Goal: Information Seeking & Learning: Learn about a topic

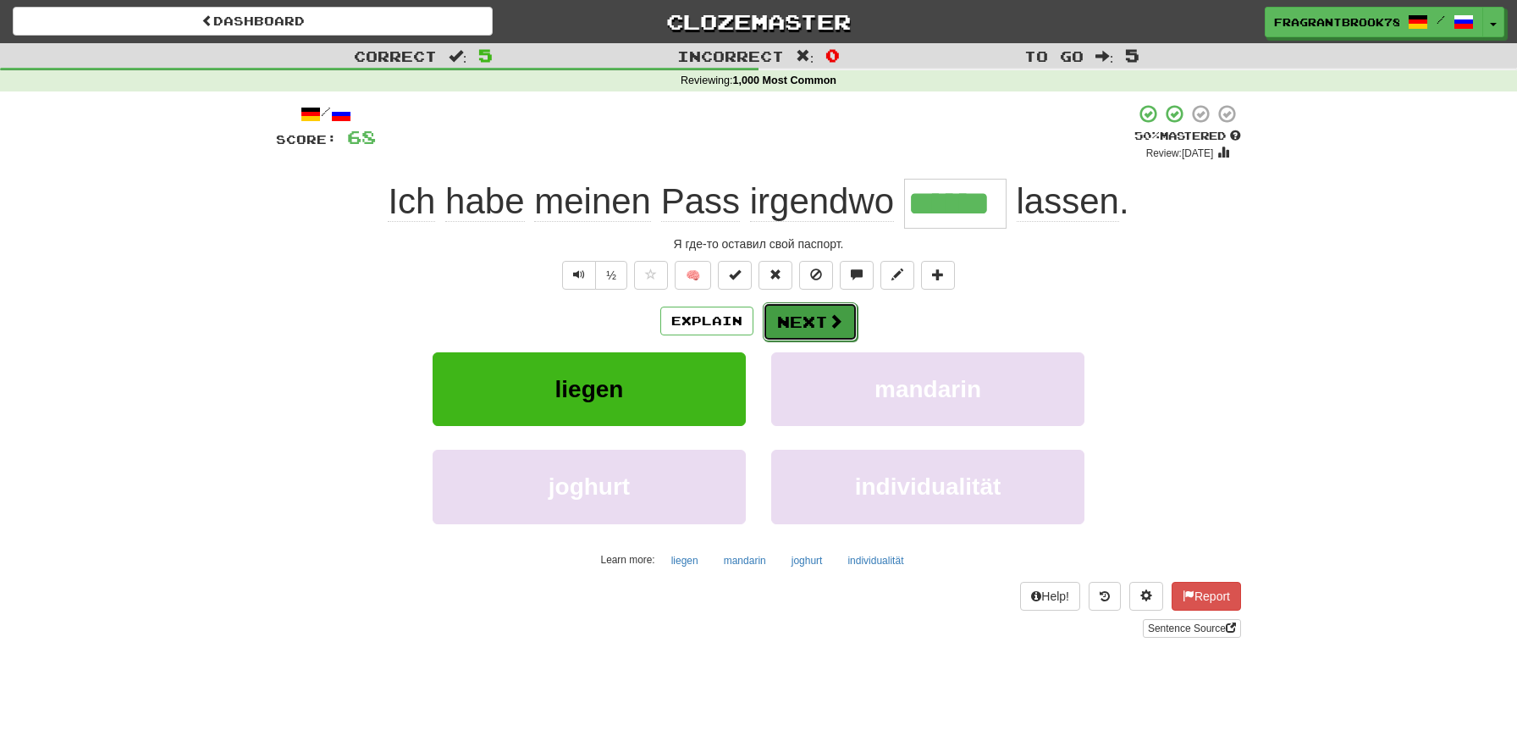
click at [828, 334] on button "Next" at bounding box center [810, 321] width 95 height 39
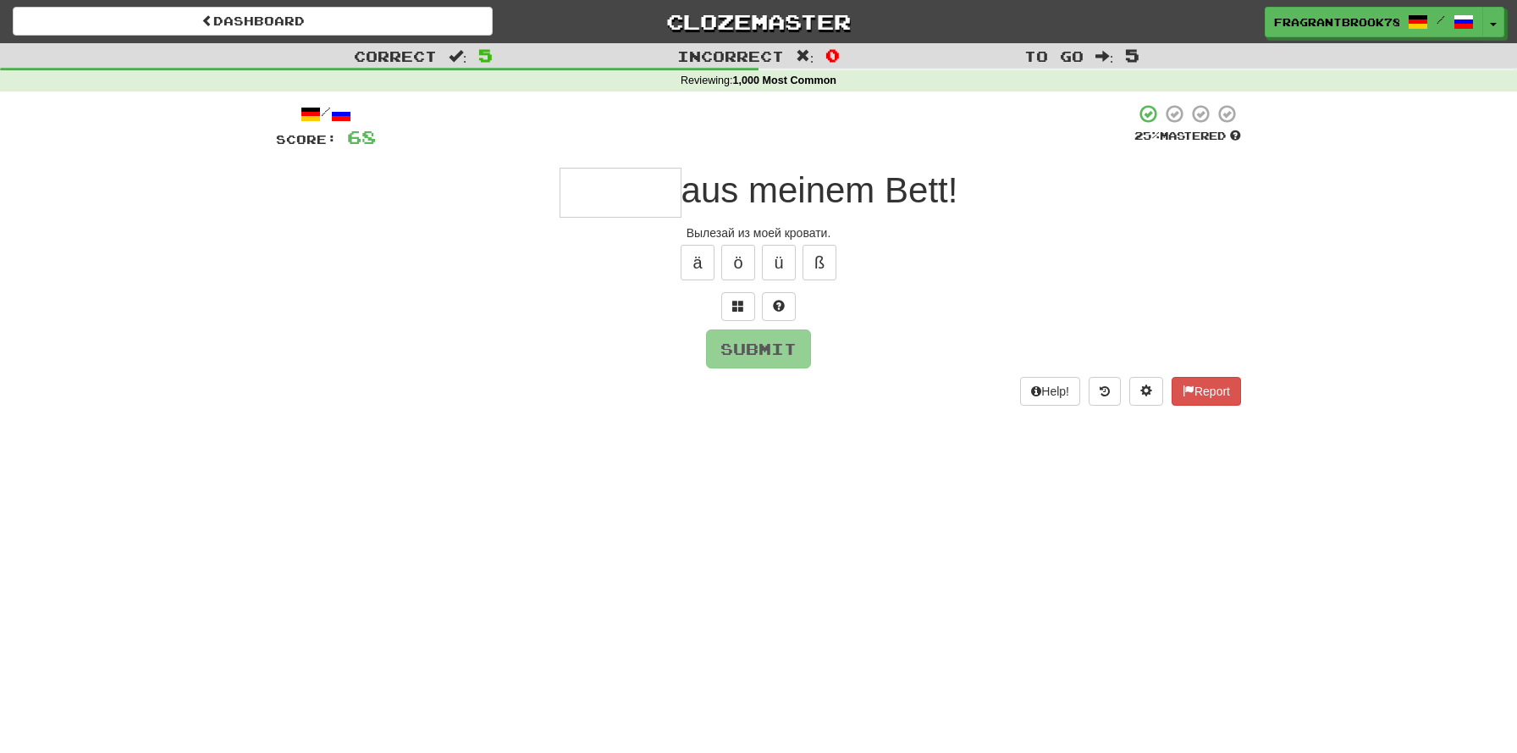
type input "*"
click at [790, 311] on button at bounding box center [779, 306] width 34 height 29
click at [748, 316] on button at bounding box center [759, 306] width 34 height 29
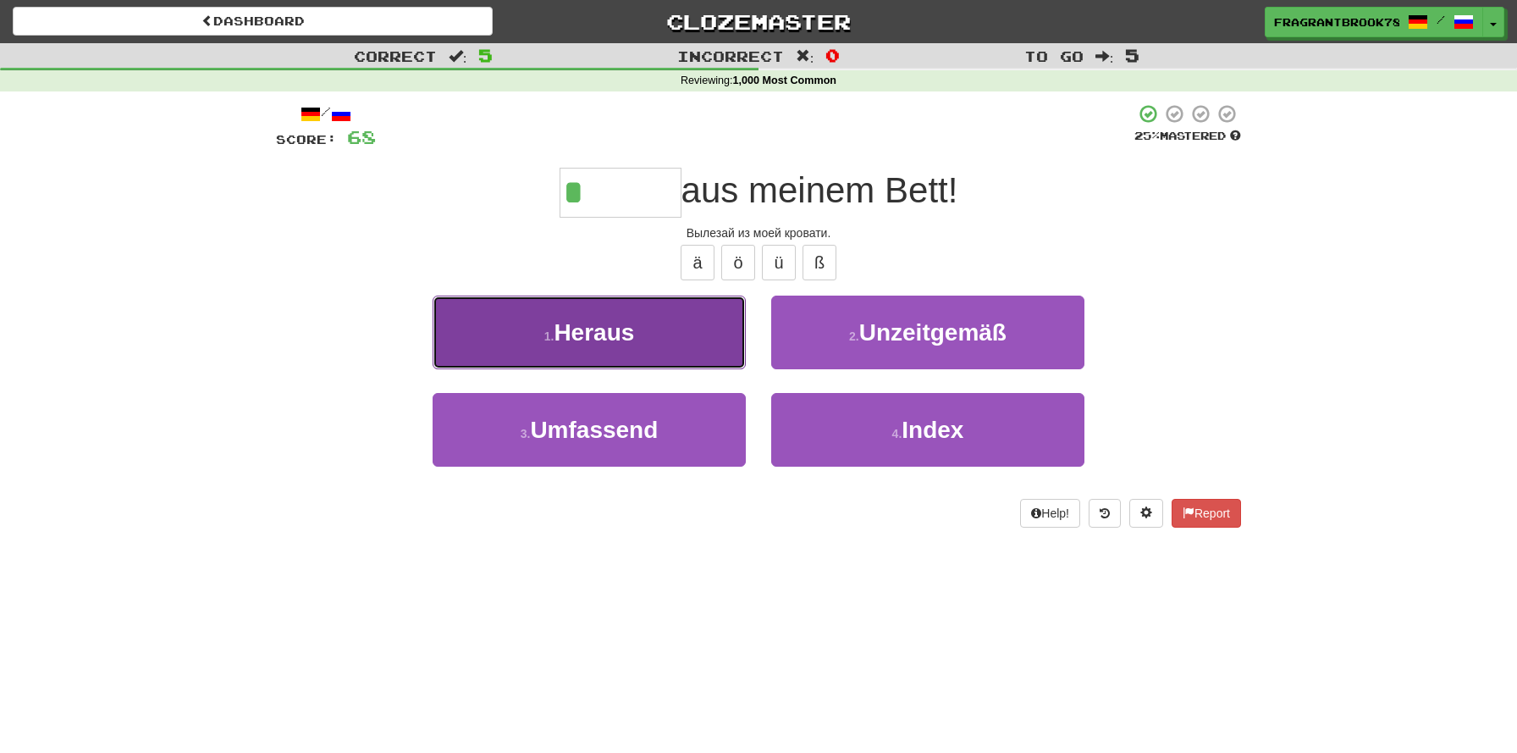
click at [664, 317] on button "1 . [GEOGRAPHIC_DATA]" at bounding box center [589, 332] width 313 height 74
type input "******"
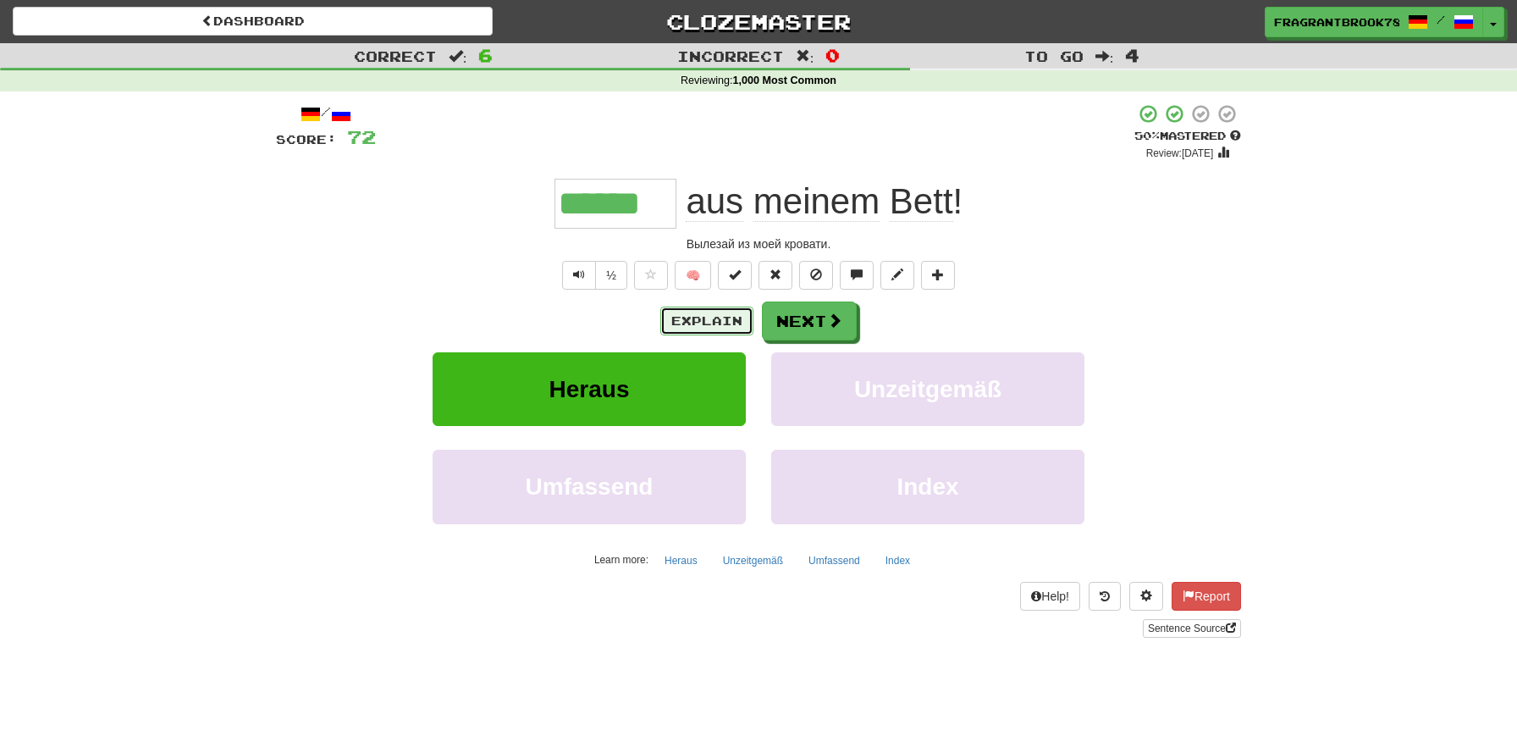
click at [695, 326] on button "Explain" at bounding box center [706, 320] width 93 height 29
